Goal: Task Accomplishment & Management: Use online tool/utility

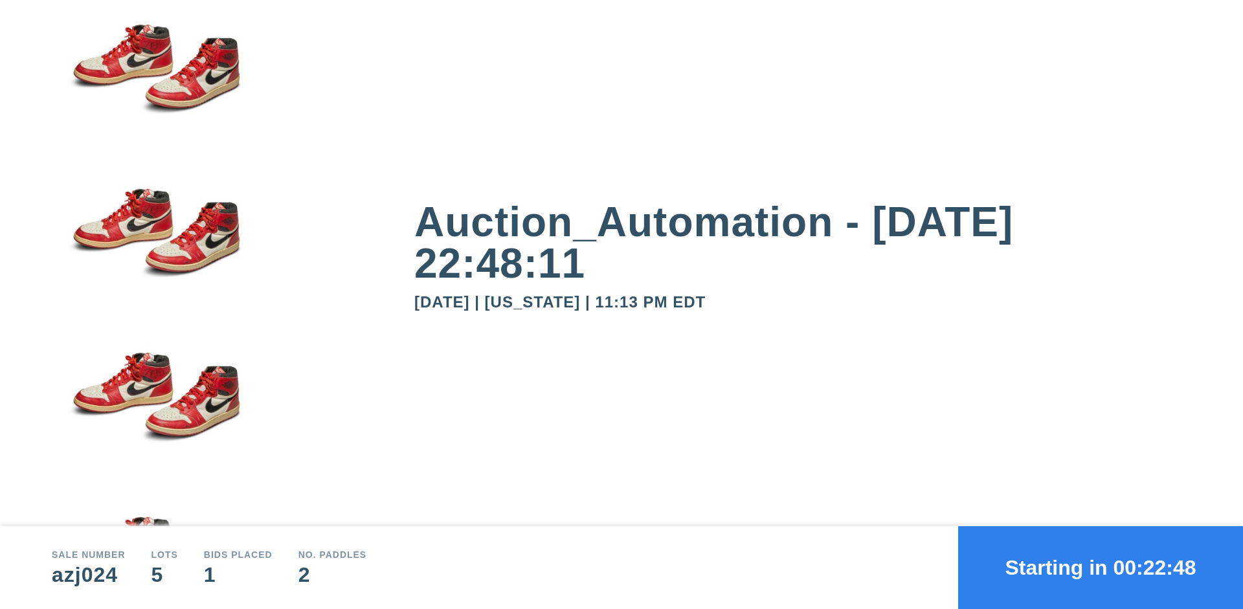
click at [1100, 568] on button "Starting in 00:22:48" at bounding box center [1100, 567] width 285 height 83
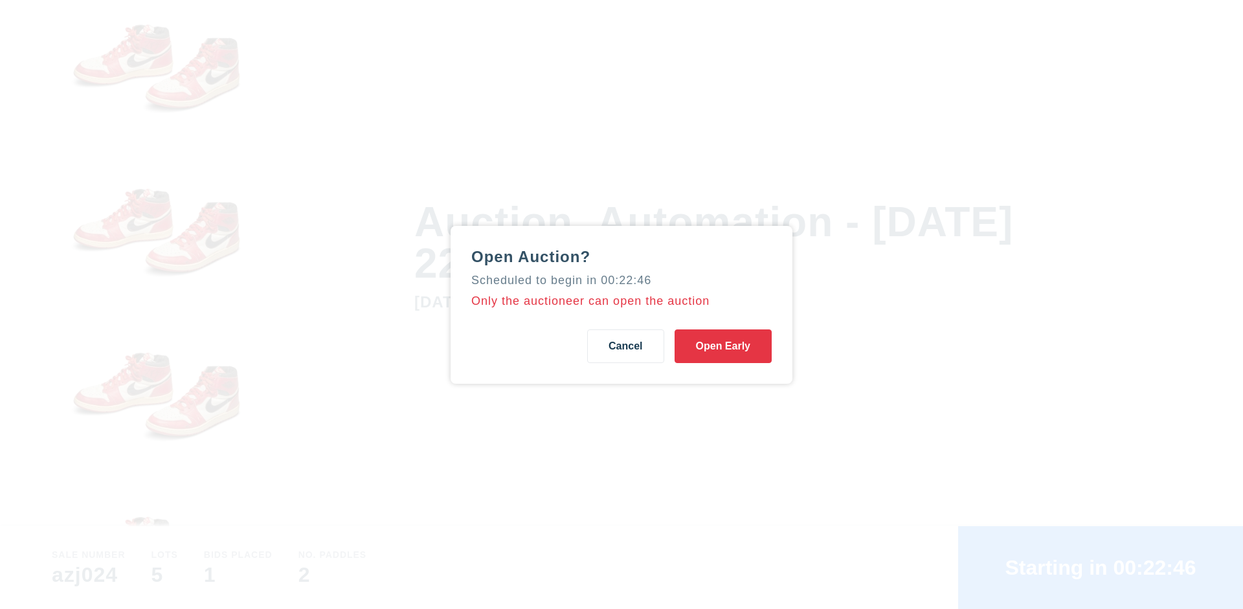
click at [723, 346] on button "Open Early" at bounding box center [722, 346] width 97 height 34
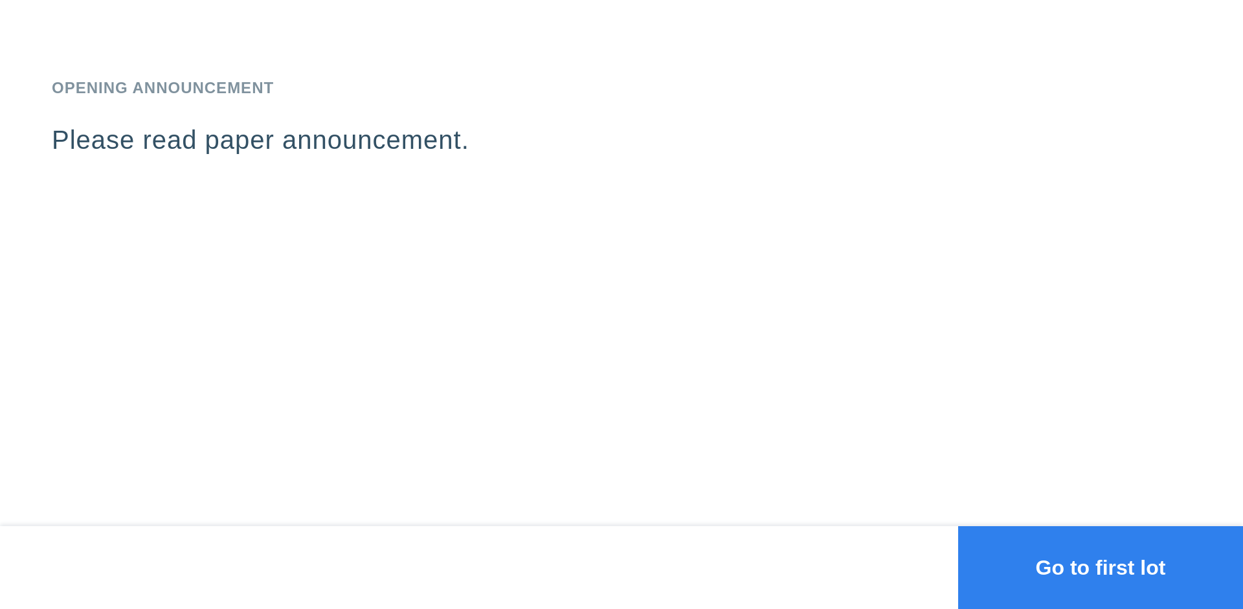
click at [1100, 568] on button "Go to first lot" at bounding box center [1100, 567] width 285 height 83
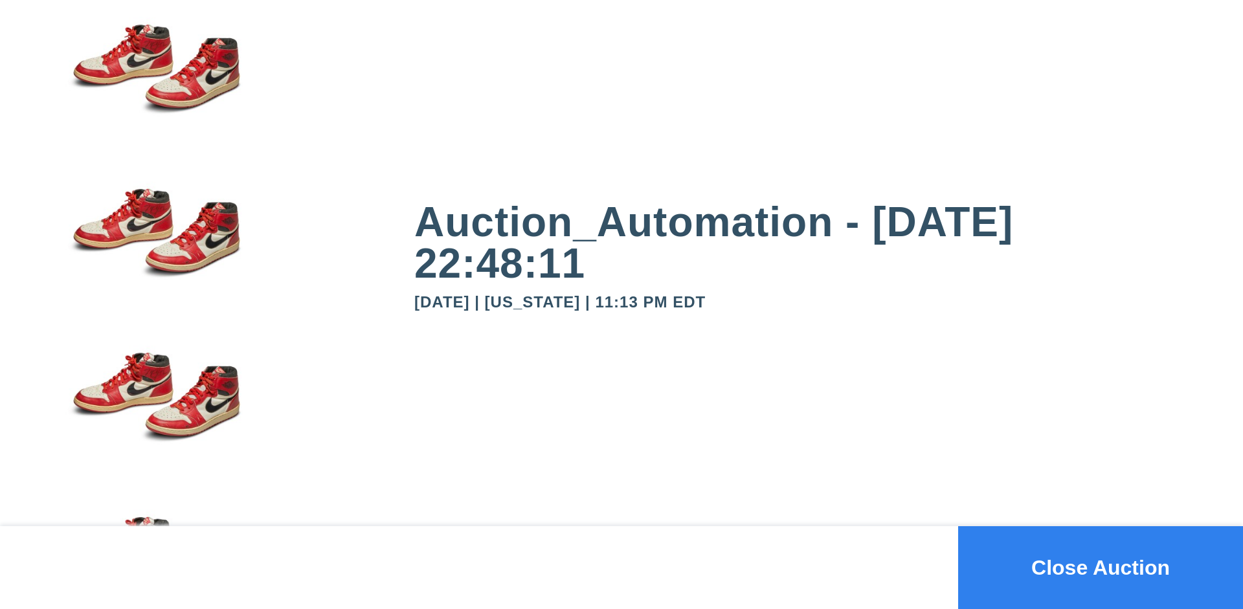
click at [1100, 568] on button "Close Auction" at bounding box center [1100, 567] width 285 height 83
